Goal: Task Accomplishment & Management: Use online tool/utility

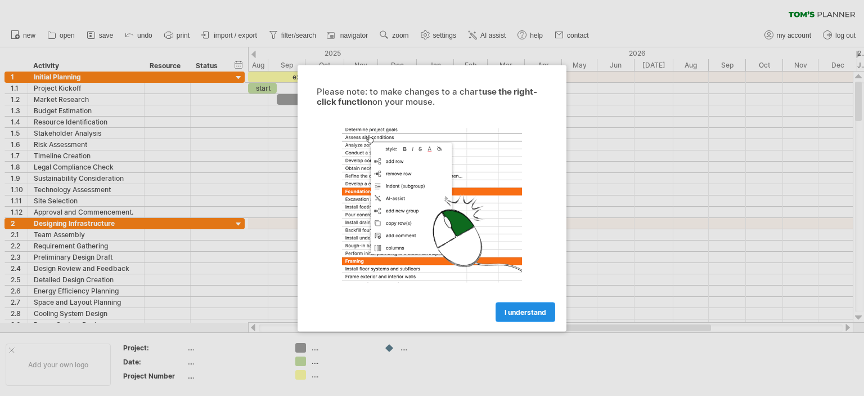
click at [530, 314] on span "I understand" at bounding box center [526, 311] width 42 height 8
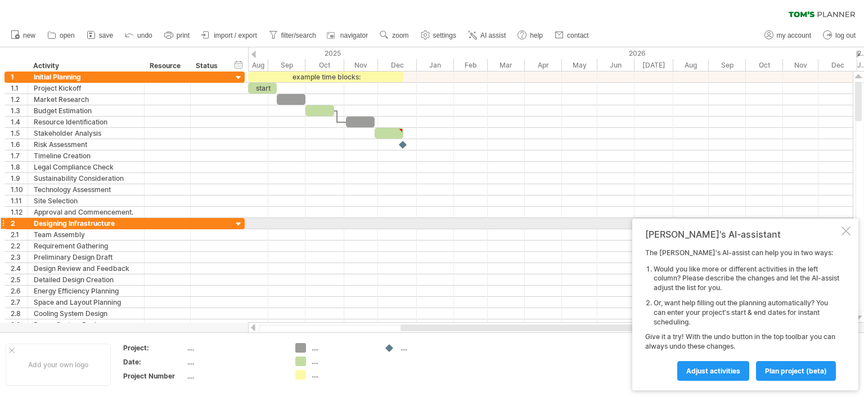
click at [845, 228] on div at bounding box center [846, 230] width 9 height 9
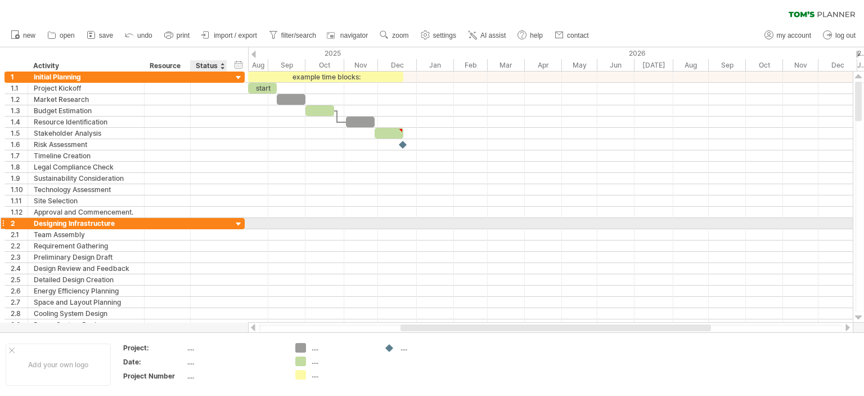
click at [236, 221] on div at bounding box center [239, 224] width 11 height 11
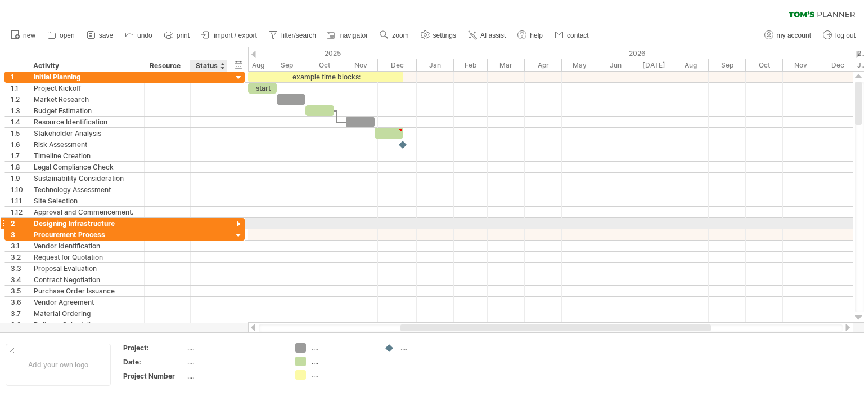
click at [236, 221] on div at bounding box center [239, 224] width 11 height 11
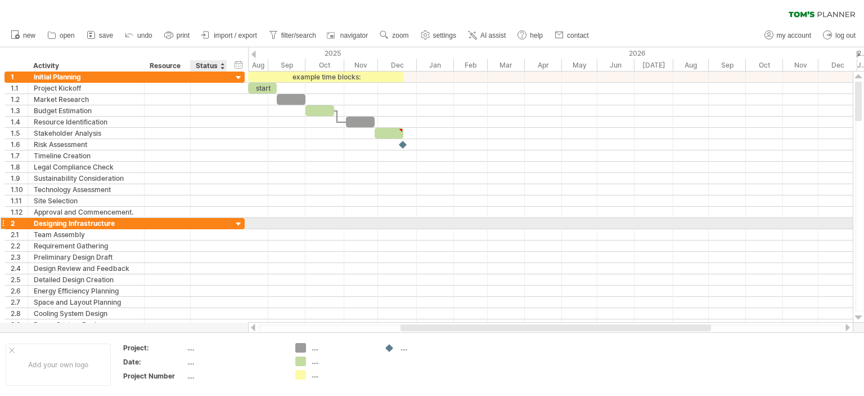
click at [236, 221] on div at bounding box center [239, 224] width 11 height 11
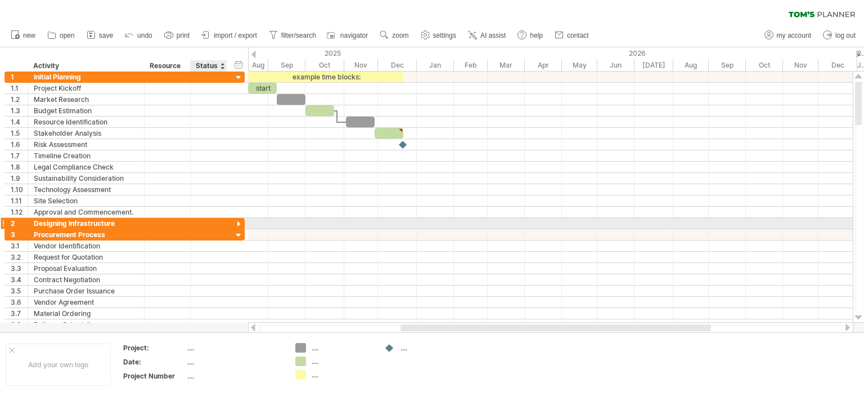
click at [236, 221] on div at bounding box center [239, 224] width 11 height 11
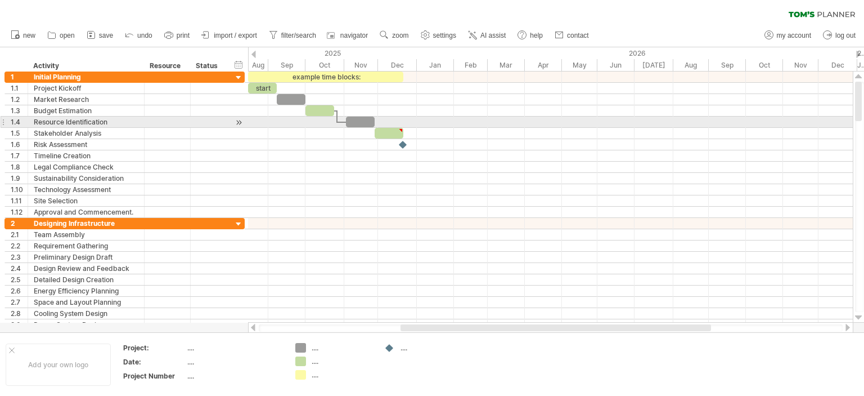
type textarea "**********"
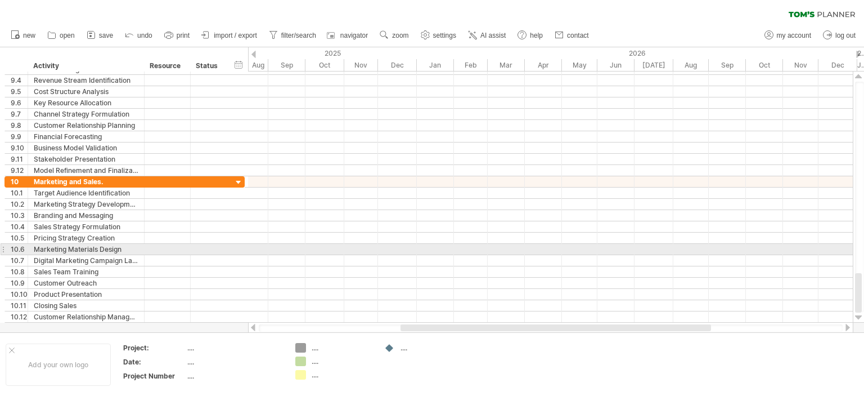
click at [292, 247] on div at bounding box center [550, 249] width 605 height 11
click at [133, 247] on div "Marketing Materials Design" at bounding box center [86, 249] width 105 height 11
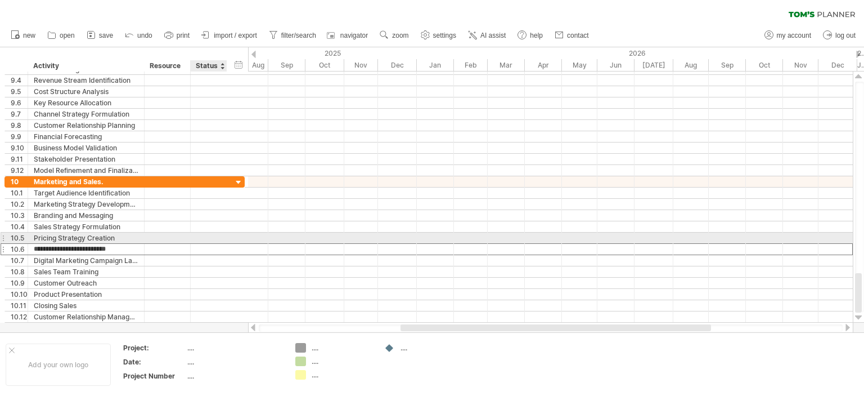
click at [244, 244] on div at bounding box center [246, 249] width 5 height 12
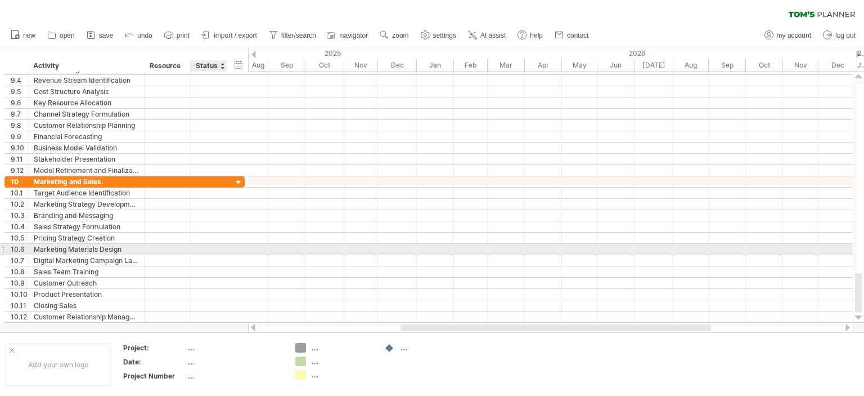
click at [225, 252] on div at bounding box center [226, 249] width 6 height 11
click at [232, 249] on div "**********" at bounding box center [125, 249] width 240 height 12
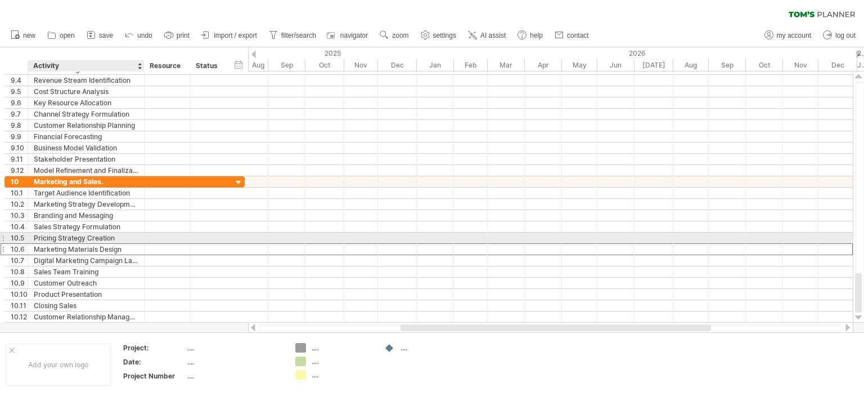
click at [95, 234] on div "Pricing Strategy Creation" at bounding box center [86, 237] width 105 height 11
